Goal: Task Accomplishment & Management: Complete application form

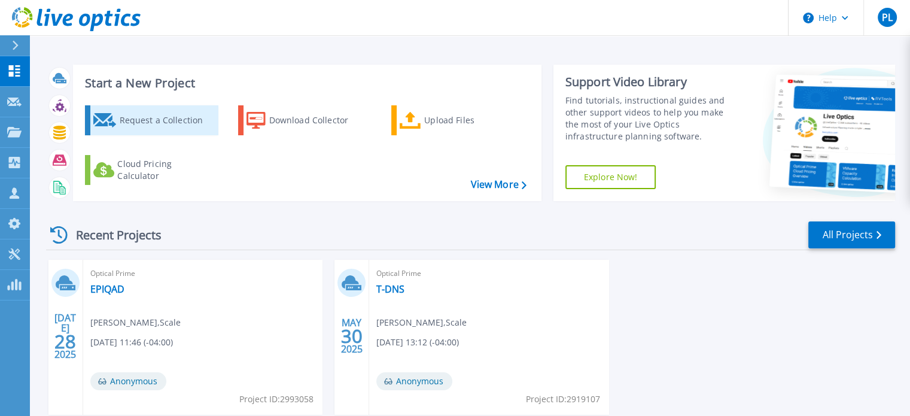
click at [179, 121] on div "Request a Collection" at bounding box center [167, 120] width 96 height 24
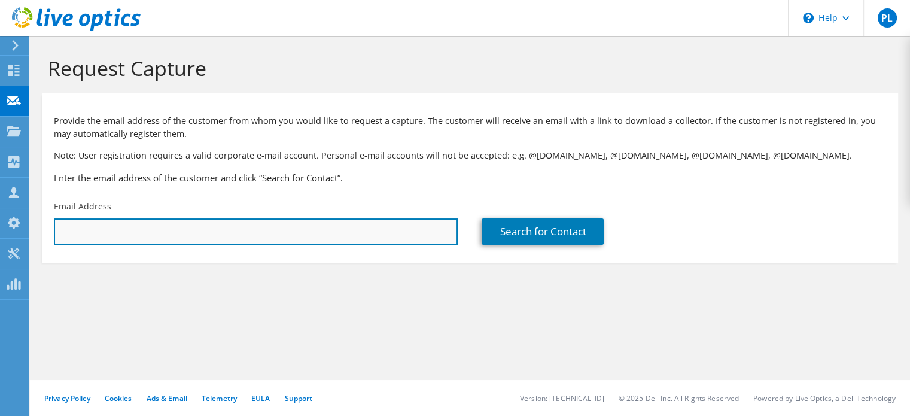
click at [132, 231] on input "text" at bounding box center [256, 231] width 404 height 26
paste input "dmoscovitch@simard.ca"
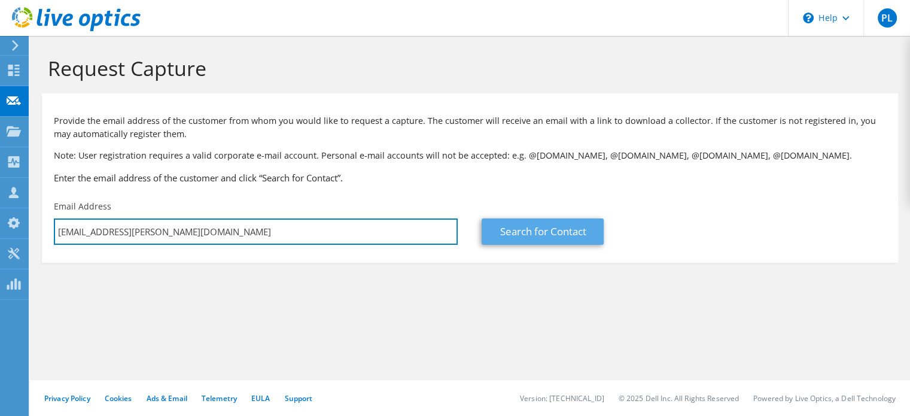
type input "dmoscovitch@simard.ca"
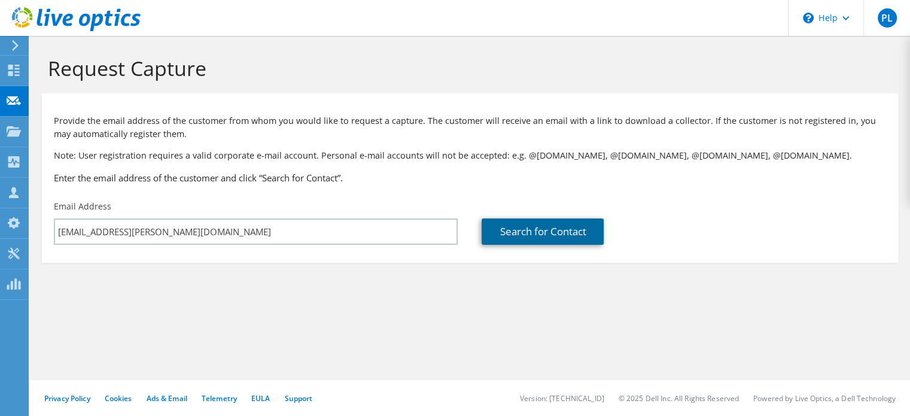
click at [512, 234] on link "Search for Contact" at bounding box center [543, 231] width 122 height 26
type input "SIMARD TRANSPORT"
type input "Donald"
type input "Abraham"
type input "[GEOGRAPHIC_DATA]"
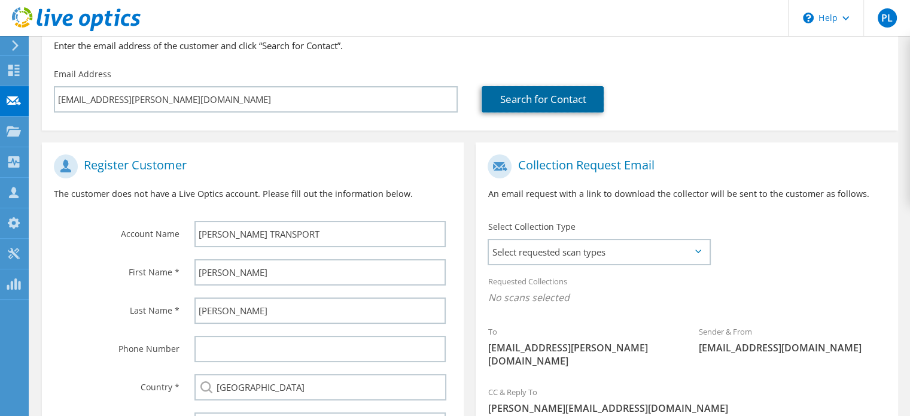
scroll to position [192, 0]
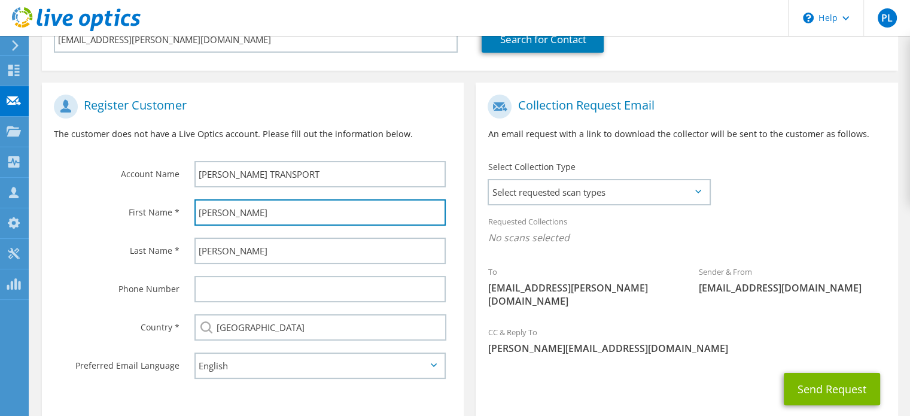
drag, startPoint x: 252, startPoint y: 217, endPoint x: 176, endPoint y: 220, distance: 76.6
click at [176, 220] on div "First Name * Donald" at bounding box center [253, 212] width 422 height 38
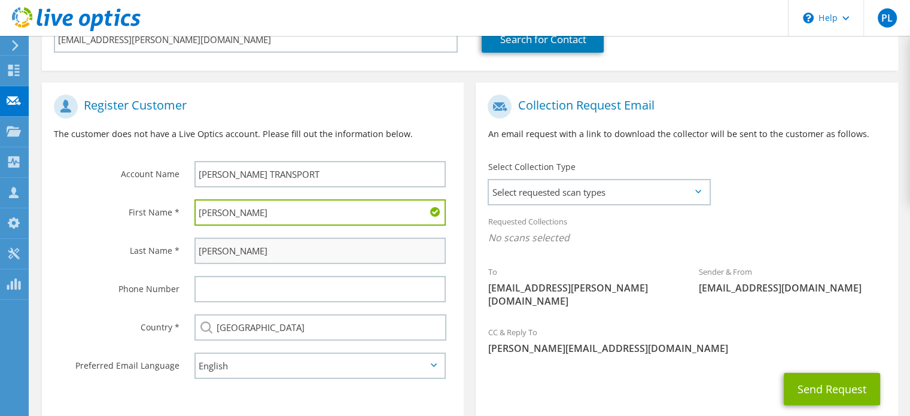
type input "Daniel"
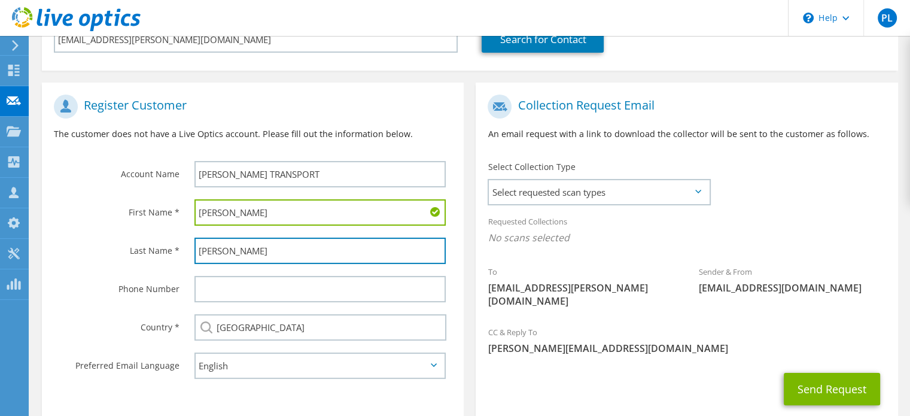
drag, startPoint x: 266, startPoint y: 251, endPoint x: 169, endPoint y: 248, distance: 96.9
click at [169, 248] on div "Last Name * Abraham" at bounding box center [253, 250] width 422 height 38
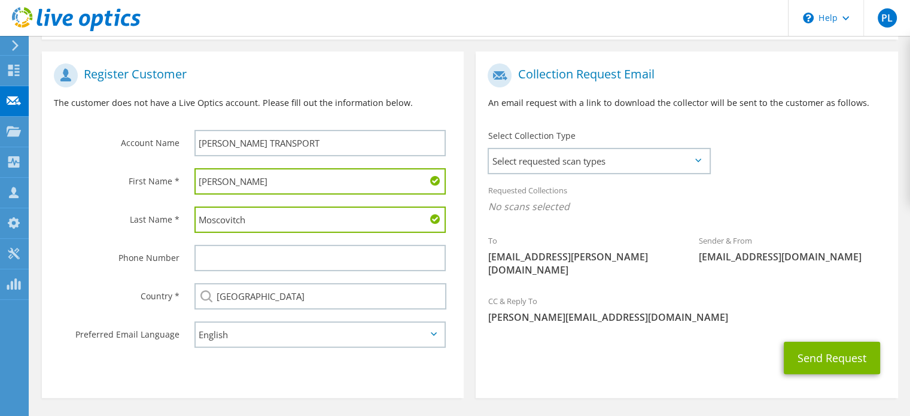
scroll to position [252, 0]
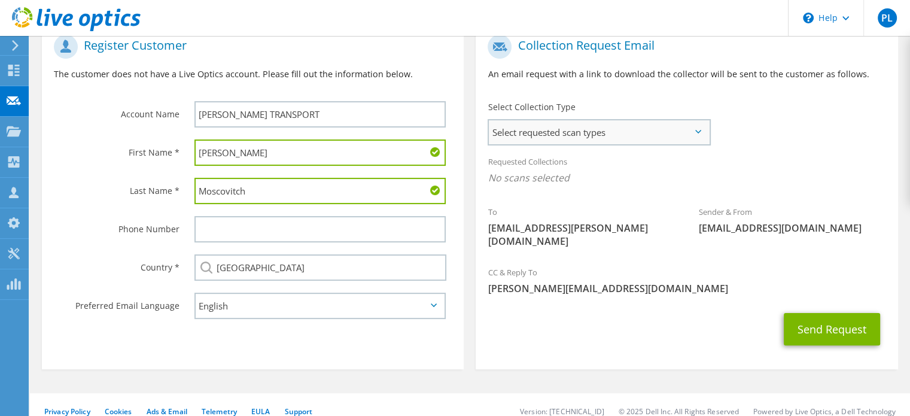
type input "Moscovitch"
click at [656, 129] on span "Select requested scan types" at bounding box center [599, 132] width 220 height 24
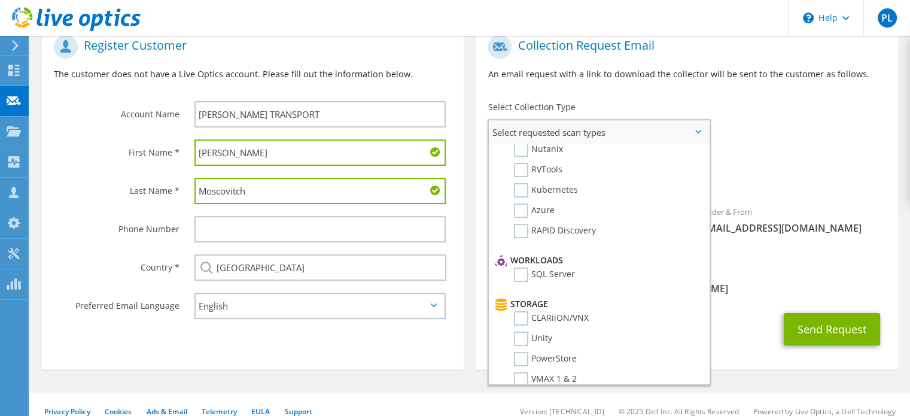
scroll to position [0, 0]
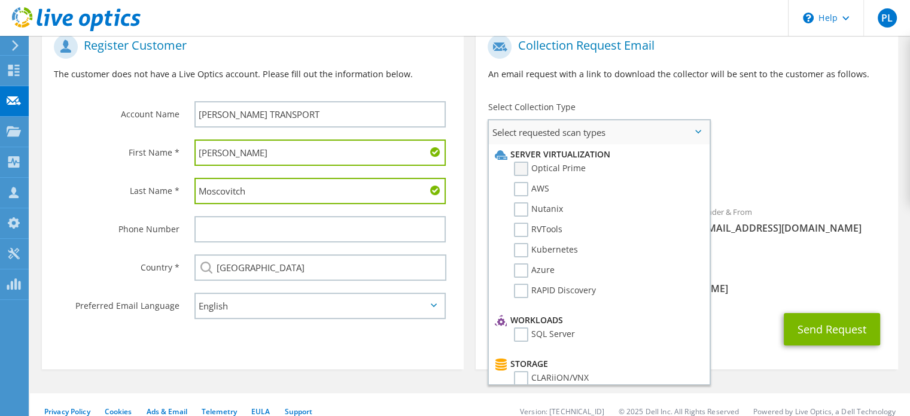
click at [526, 166] on label "Optical Prime" at bounding box center [550, 169] width 72 height 14
click at [0, 0] on input "Optical Prime" at bounding box center [0, 0] width 0 height 0
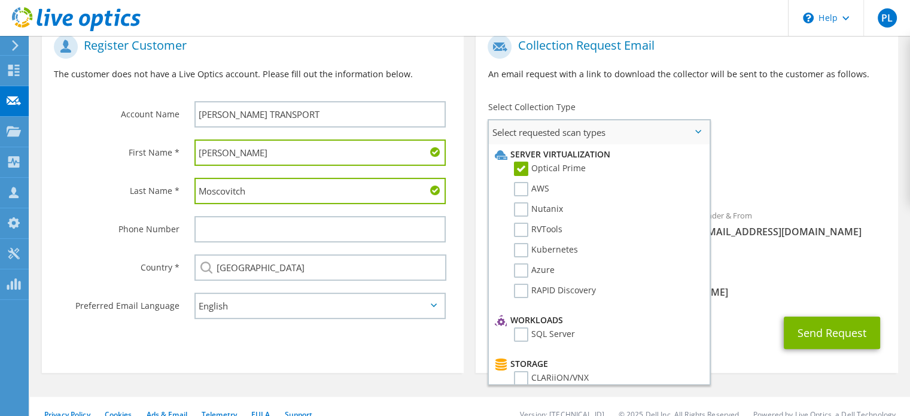
click at [526, 166] on label "Optical Prime" at bounding box center [550, 169] width 72 height 14
click at [0, 0] on input "Optical Prime" at bounding box center [0, 0] width 0 height 0
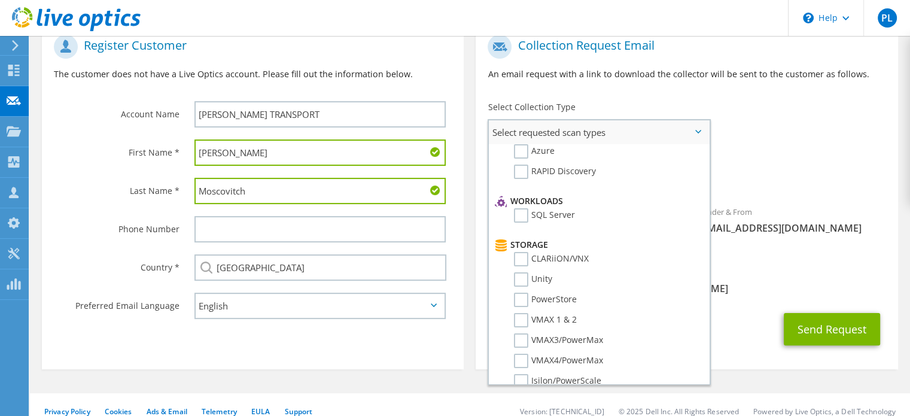
scroll to position [120, 0]
click at [522, 210] on label "SQL Server" at bounding box center [544, 215] width 61 height 14
click at [0, 0] on input "SQL Server" at bounding box center [0, 0] width 0 height 0
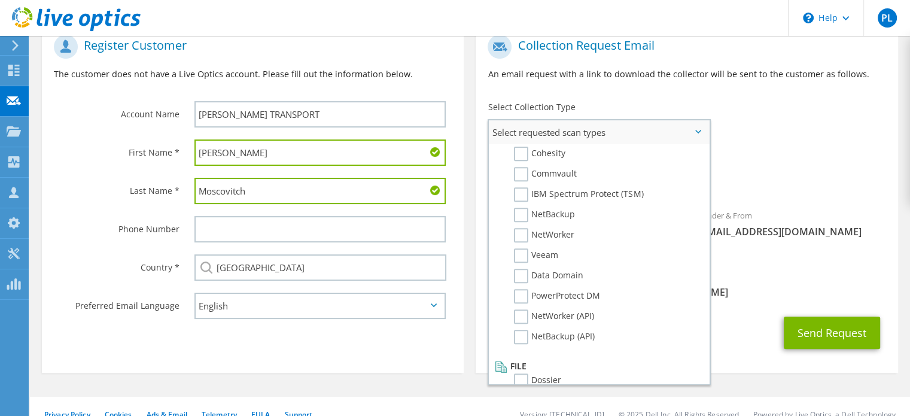
scroll to position [255, 0]
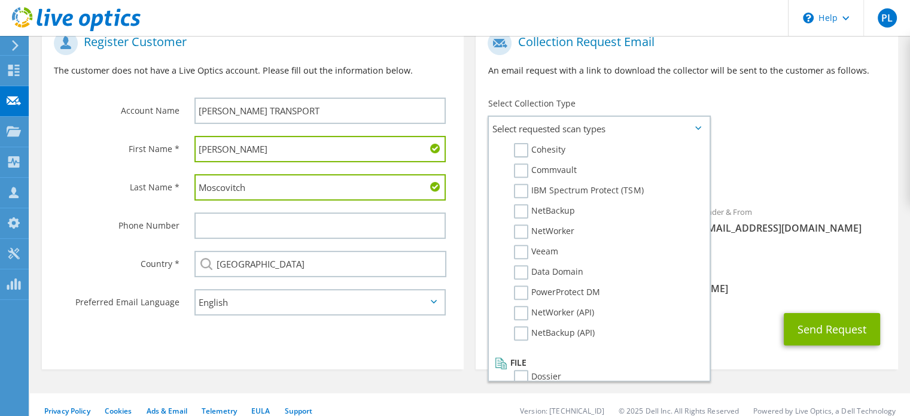
click at [840, 153] on div "Requested Collections No scans selected SQL Server" at bounding box center [687, 169] width 422 height 48
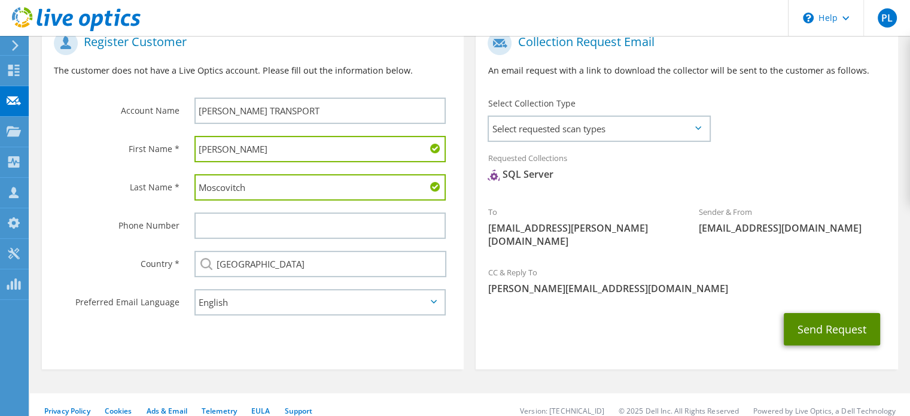
click at [830, 313] on button "Send Request" at bounding box center [832, 329] width 96 height 32
